Goal: Ask a question

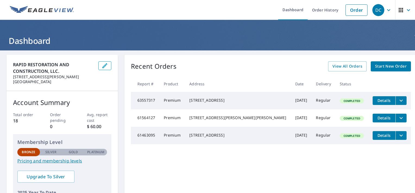
click at [407, 8] on icon "button" at bounding box center [409, 10] width 7 height 7
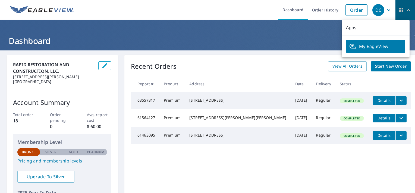
click at [406, 9] on icon "button" at bounding box center [409, 10] width 7 height 7
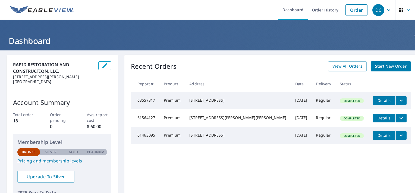
click at [389, 11] on span "DC" at bounding box center [383, 10] width 21 height 13
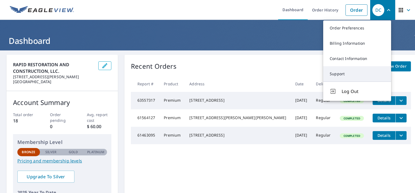
click at [344, 77] on link "Support" at bounding box center [358, 73] width 68 height 15
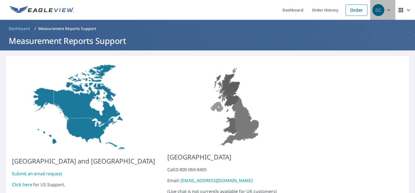
click at [387, 14] on span "DC" at bounding box center [383, 10] width 21 height 13
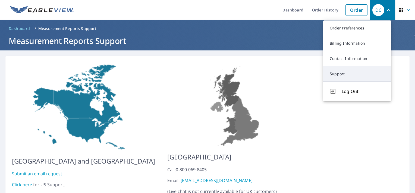
click at [333, 75] on link "Support" at bounding box center [358, 73] width 68 height 15
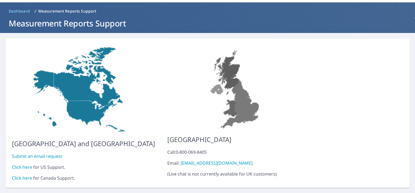
scroll to position [27, 0]
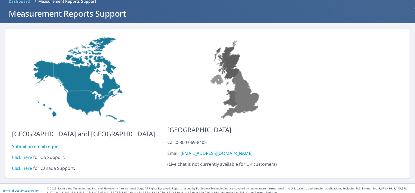
click at [16, 154] on link "Click here" at bounding box center [22, 157] width 20 height 6
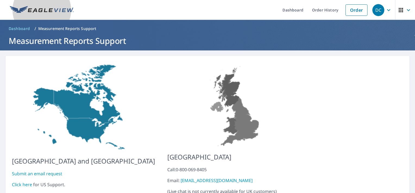
click at [17, 1] on link at bounding box center [42, 10] width 71 height 20
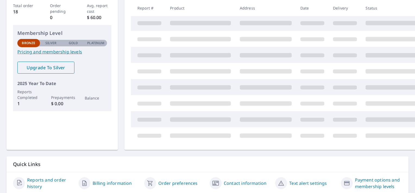
scroll to position [132, 0]
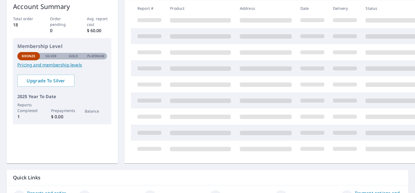
click at [44, 189] on link "Reports and order history" at bounding box center [50, 195] width 47 height 13
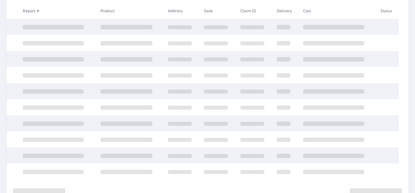
scroll to position [96, 0]
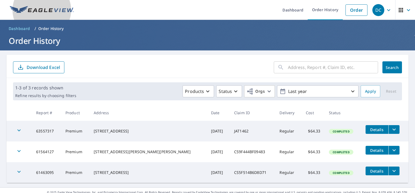
click at [24, 8] on img at bounding box center [42, 10] width 64 height 8
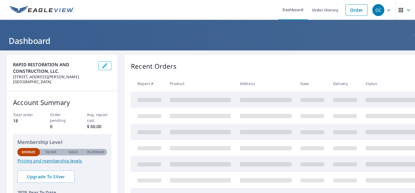
click at [386, 14] on span "DC" at bounding box center [383, 10] width 21 height 13
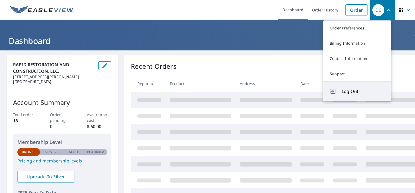
click at [363, 88] on span "Log Out" at bounding box center [363, 91] width 43 height 7
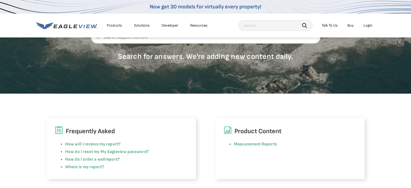
scroll to position [82, 0]
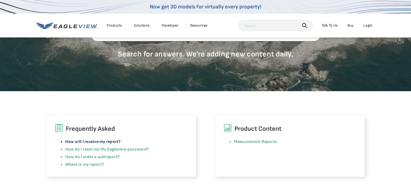
click at [102, 141] on link "How will I receive my report?" at bounding box center [93, 141] width 56 height 5
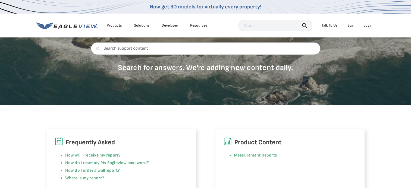
scroll to position [82, 0]
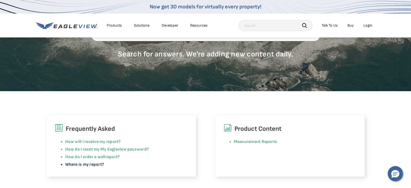
click at [82, 165] on link "Where is my report?" at bounding box center [84, 164] width 39 height 5
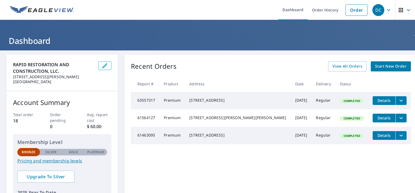
click at [387, 13] on icon "button" at bounding box center [389, 10] width 7 height 7
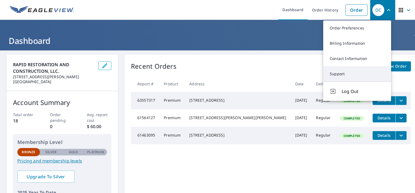
click at [355, 73] on link "Support" at bounding box center [358, 73] width 68 height 15
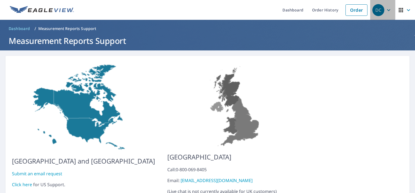
click at [386, 11] on icon "button" at bounding box center [389, 10] width 7 height 7
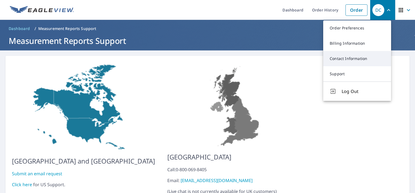
click at [344, 65] on link "Contact Information" at bounding box center [358, 58] width 68 height 15
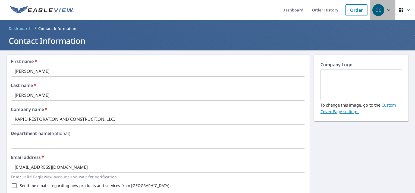
click at [388, 12] on span "DC" at bounding box center [383, 10] width 21 height 13
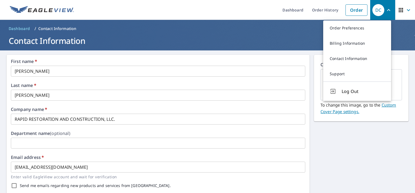
click at [398, 11] on icon "button" at bounding box center [401, 10] width 7 height 7
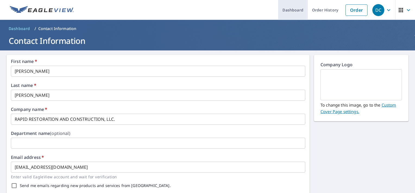
click at [290, 11] on link "Dashboard" at bounding box center [293, 10] width 30 height 20
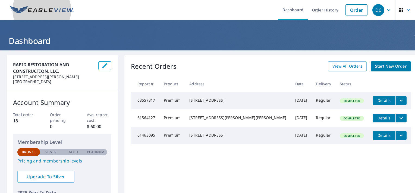
click at [24, 8] on img at bounding box center [42, 10] width 64 height 8
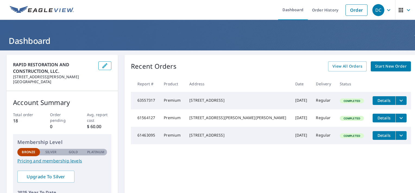
click at [388, 10] on span "DC" at bounding box center [383, 10] width 21 height 13
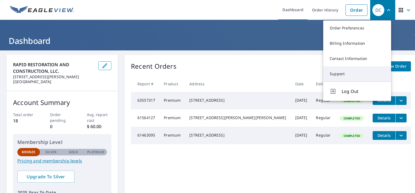
click at [344, 70] on link "Support" at bounding box center [358, 73] width 68 height 15
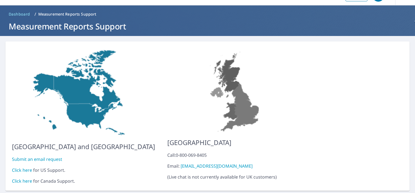
scroll to position [27, 0]
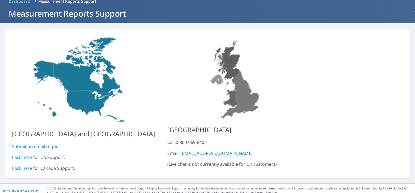
click at [30, 143] on link "Submit an email request" at bounding box center [37, 146] width 50 height 6
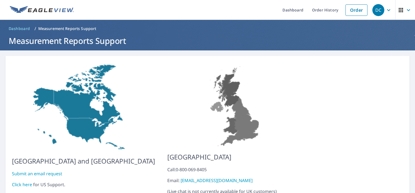
click at [389, 13] on span "DC" at bounding box center [383, 10] width 21 height 13
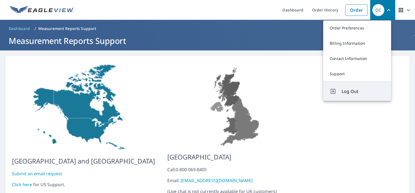
click at [344, 87] on button "Log Out" at bounding box center [358, 90] width 68 height 19
